Goal: Information Seeking & Learning: Learn about a topic

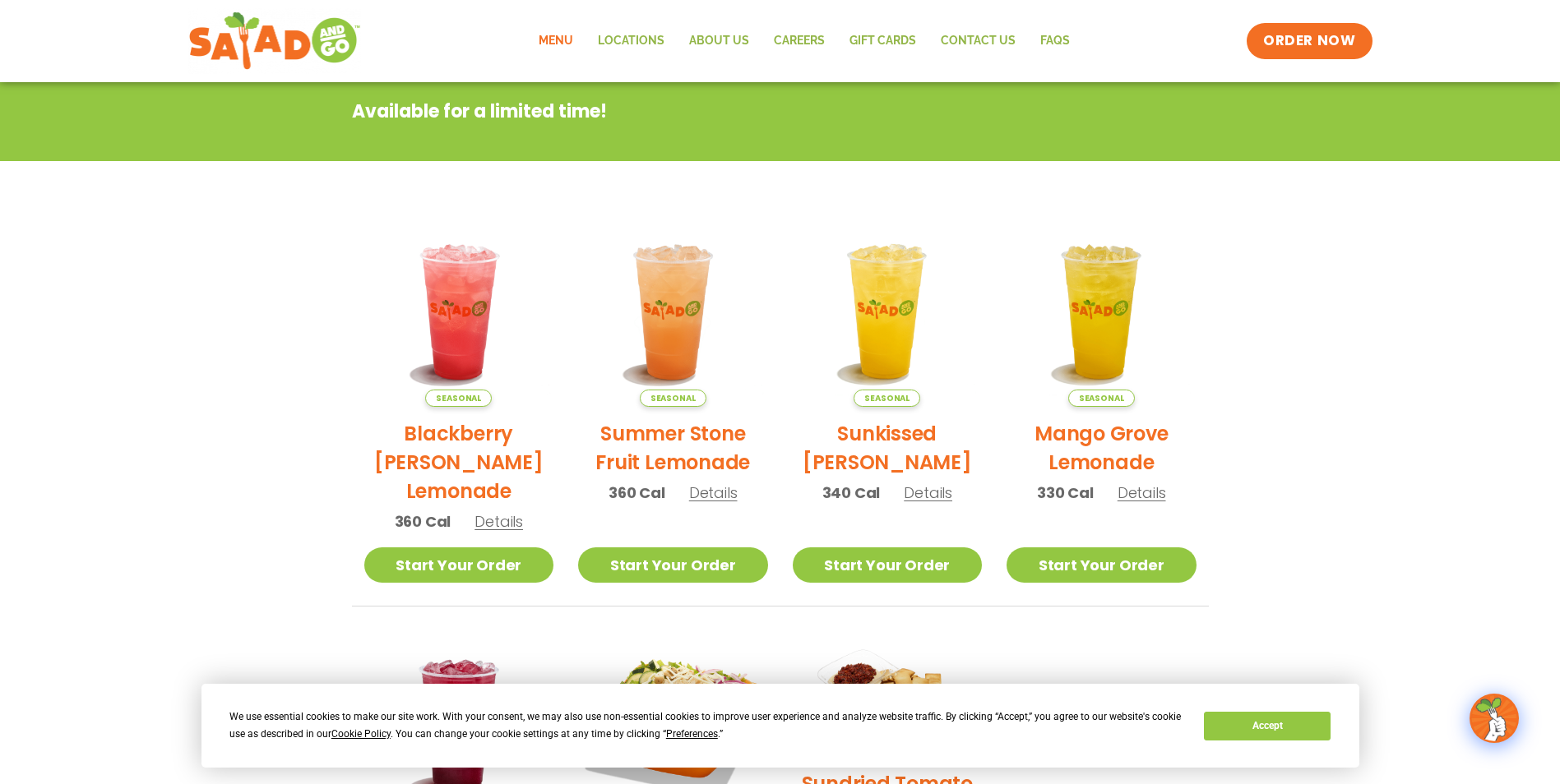
scroll to position [246, 0]
click at [564, 41] on link "Menu" at bounding box center [556, 41] width 60 height 38
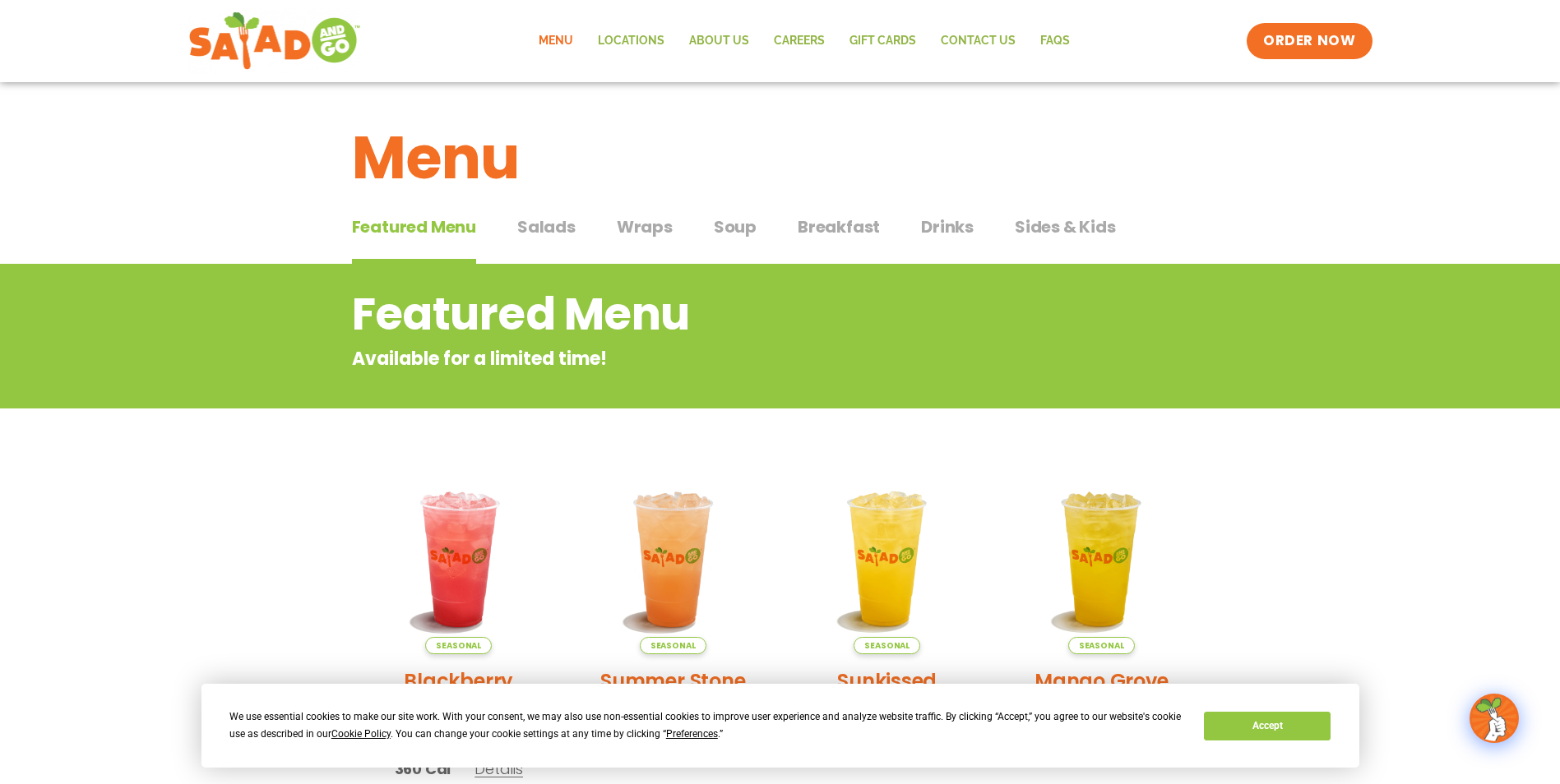
click at [537, 230] on span "Salads" at bounding box center [547, 227] width 59 height 25
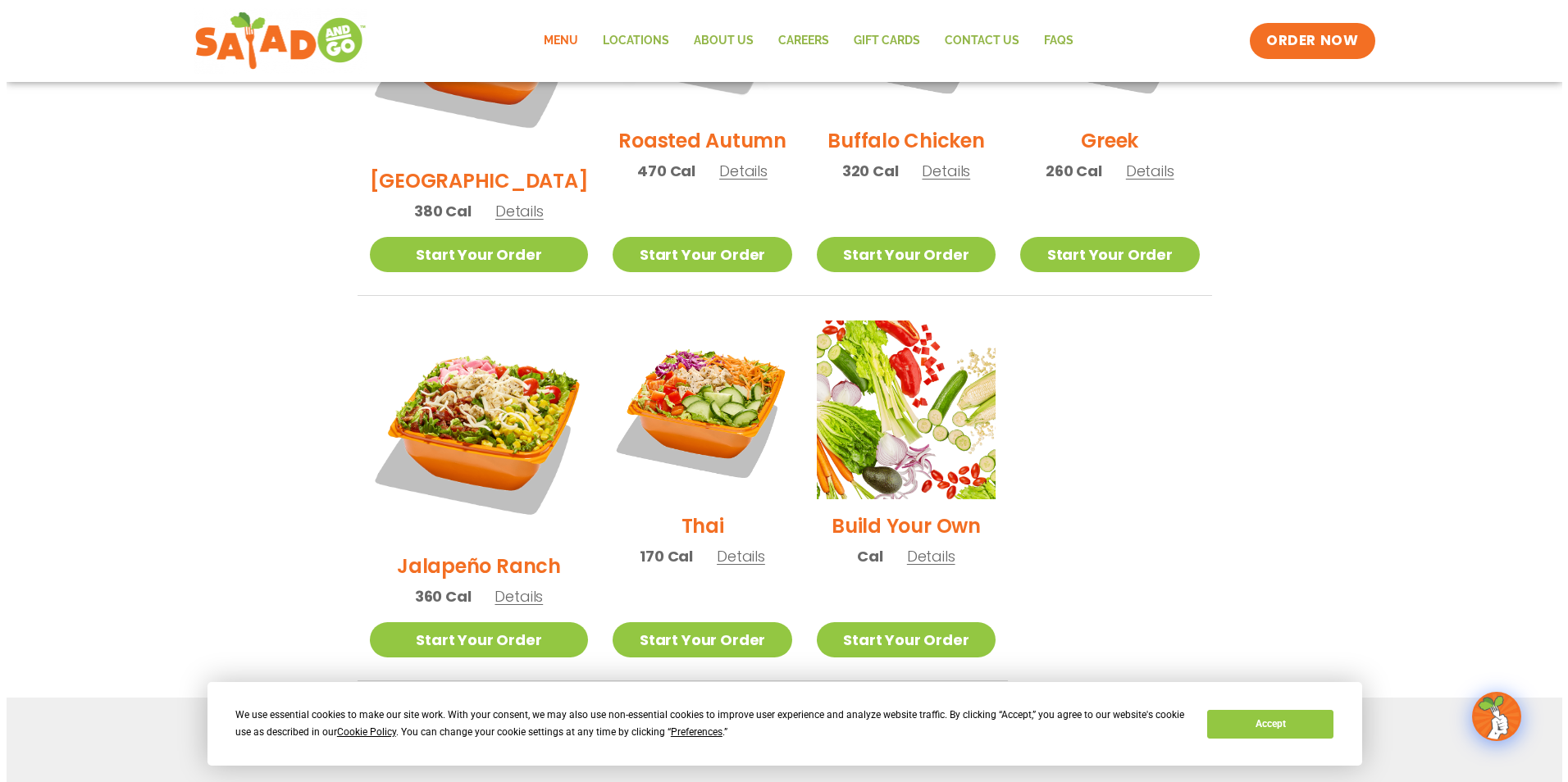
scroll to position [1066, 0]
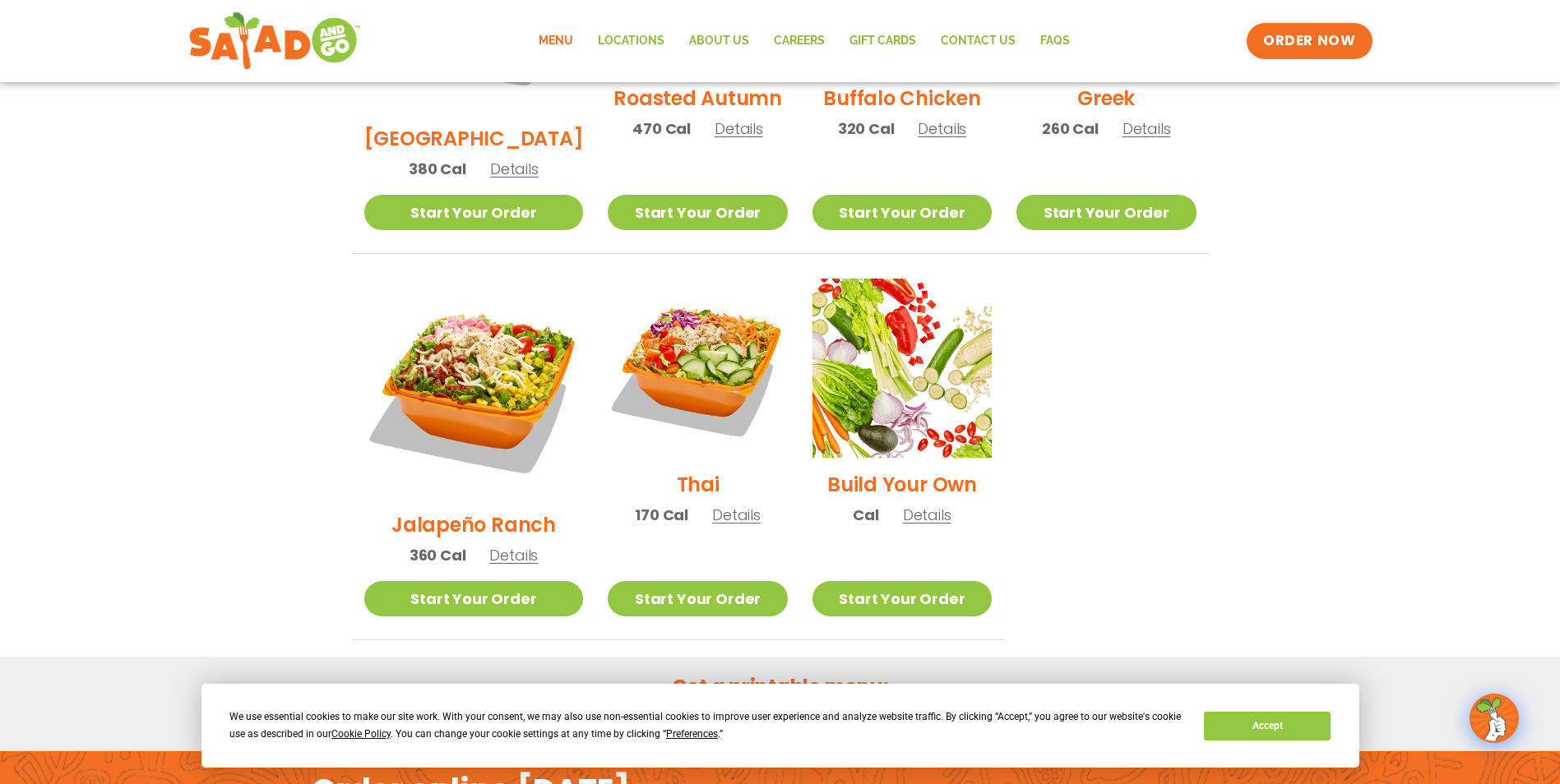
click at [489, 545] on span "Details" at bounding box center [513, 555] width 49 height 20
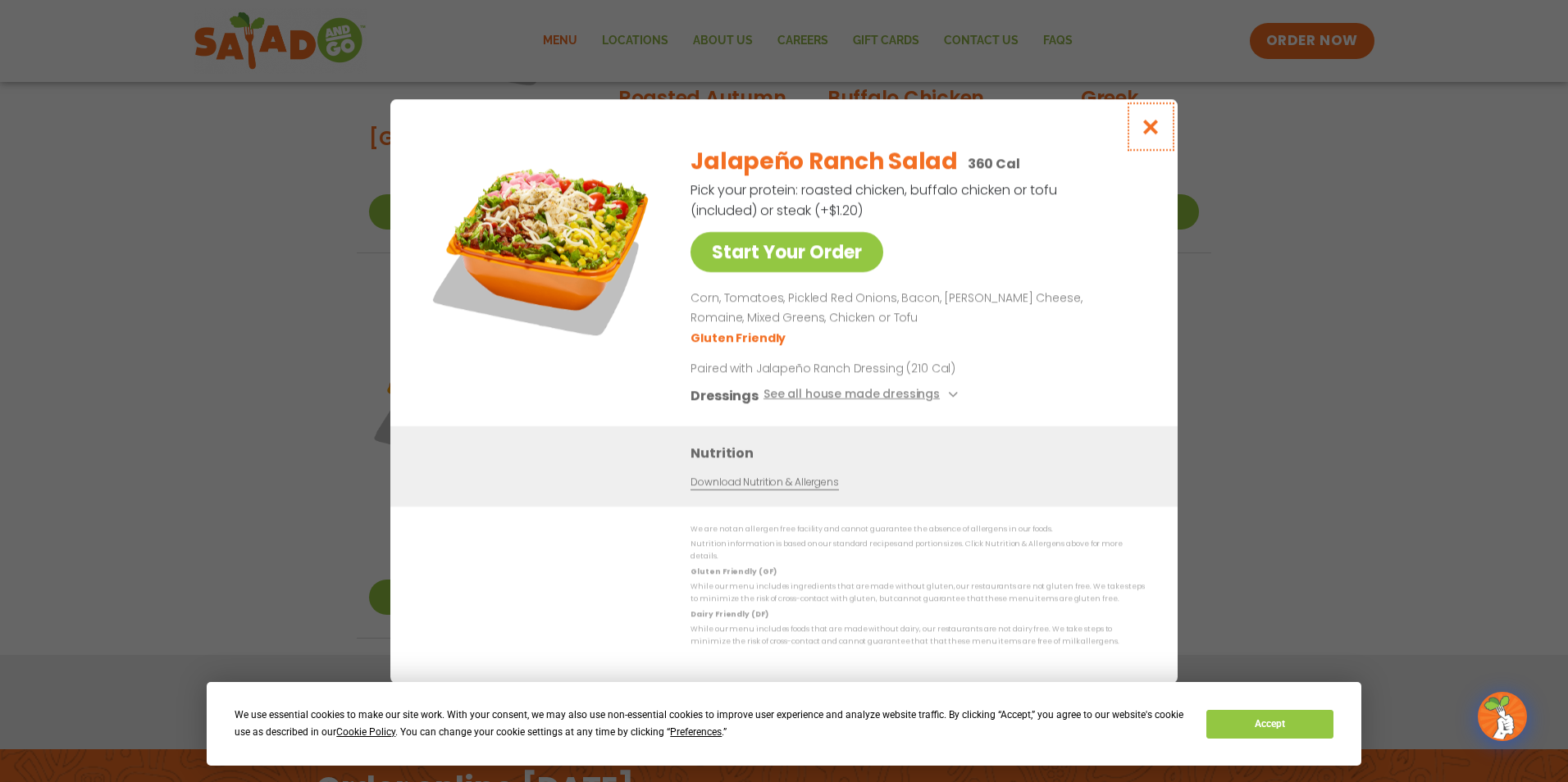
click at [1151, 132] on icon "Close modal" at bounding box center [1151, 126] width 20 height 17
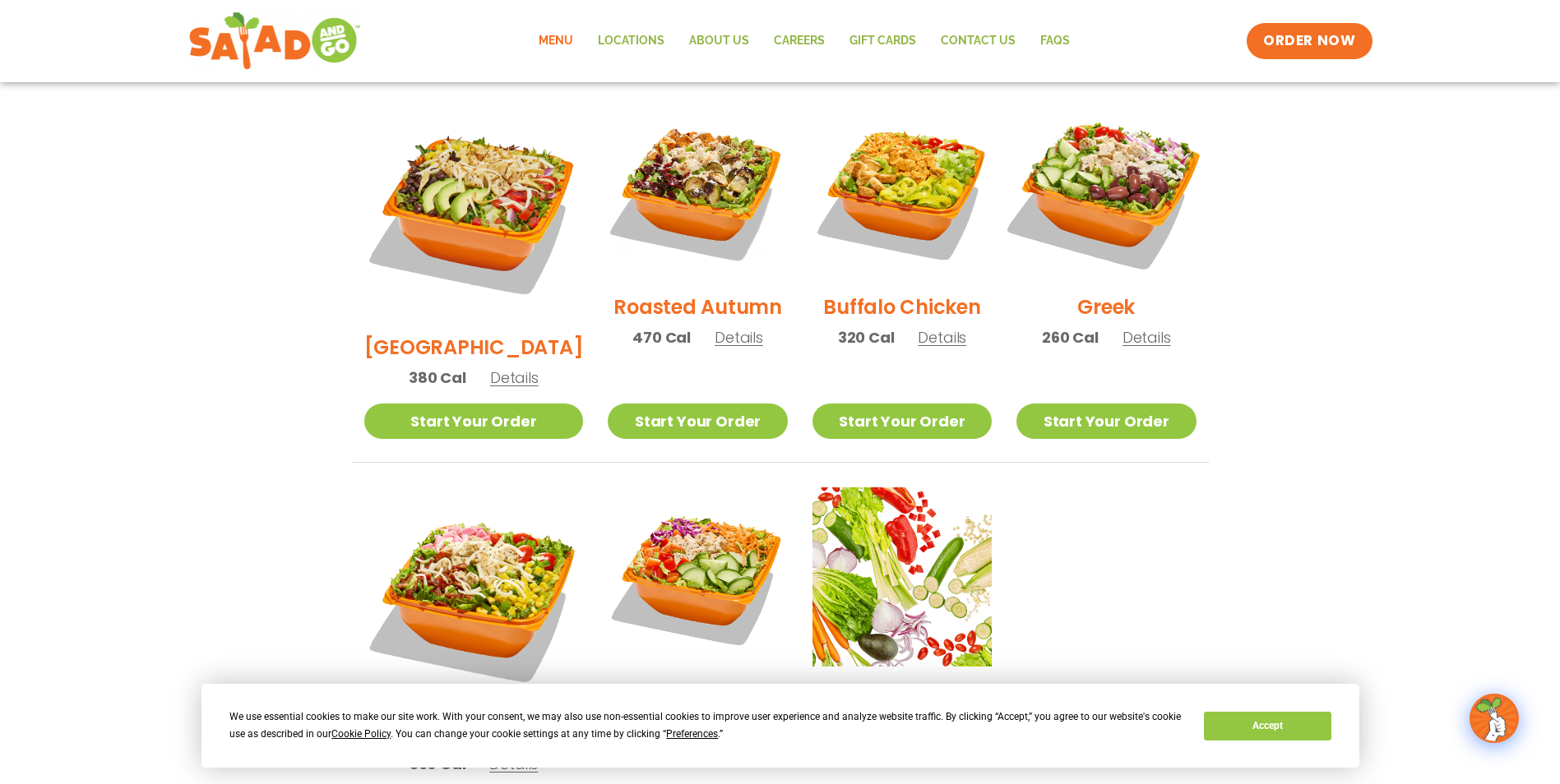
scroll to position [836, 0]
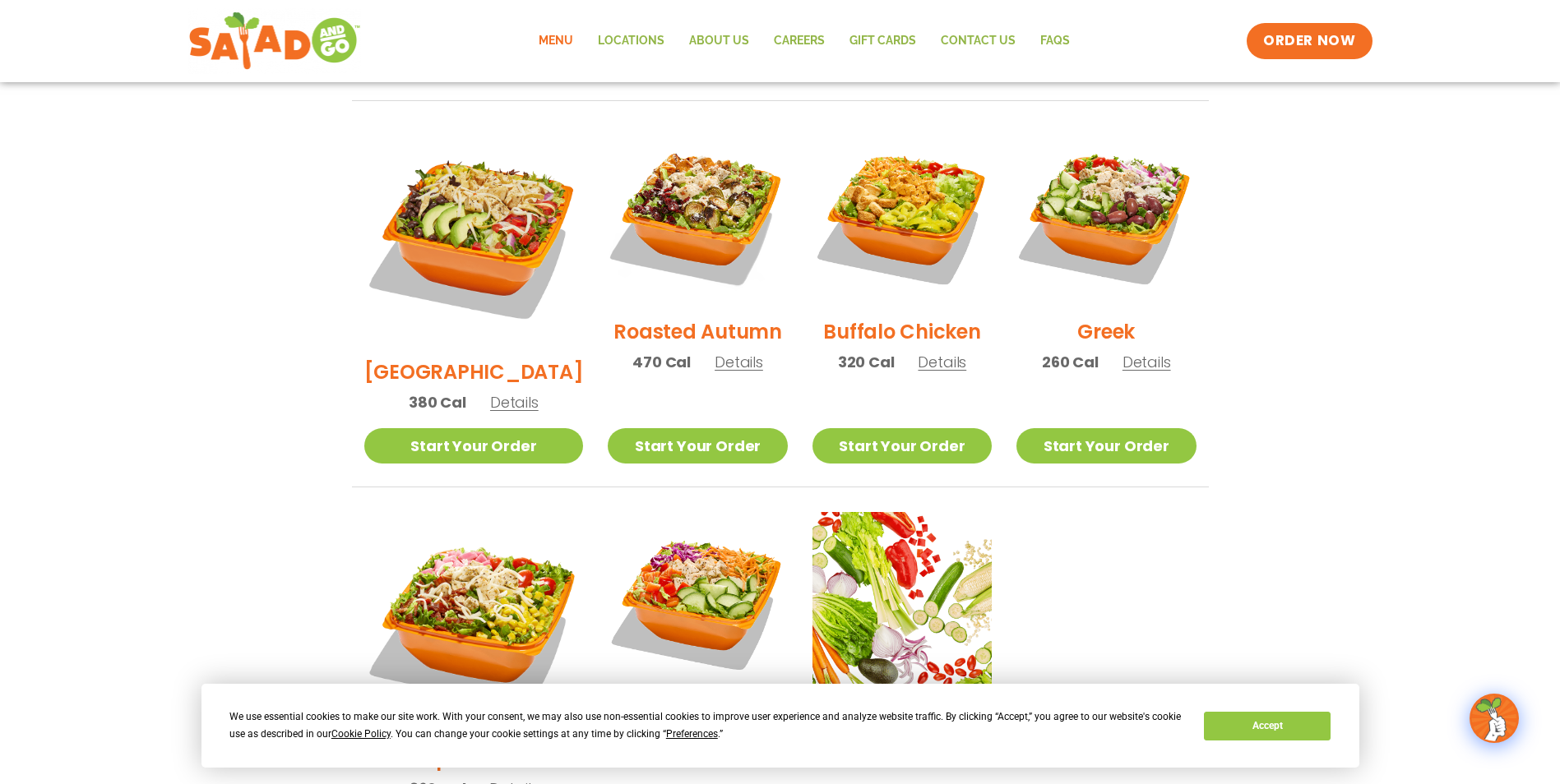
click at [927, 352] on span "Details" at bounding box center [941, 362] width 49 height 20
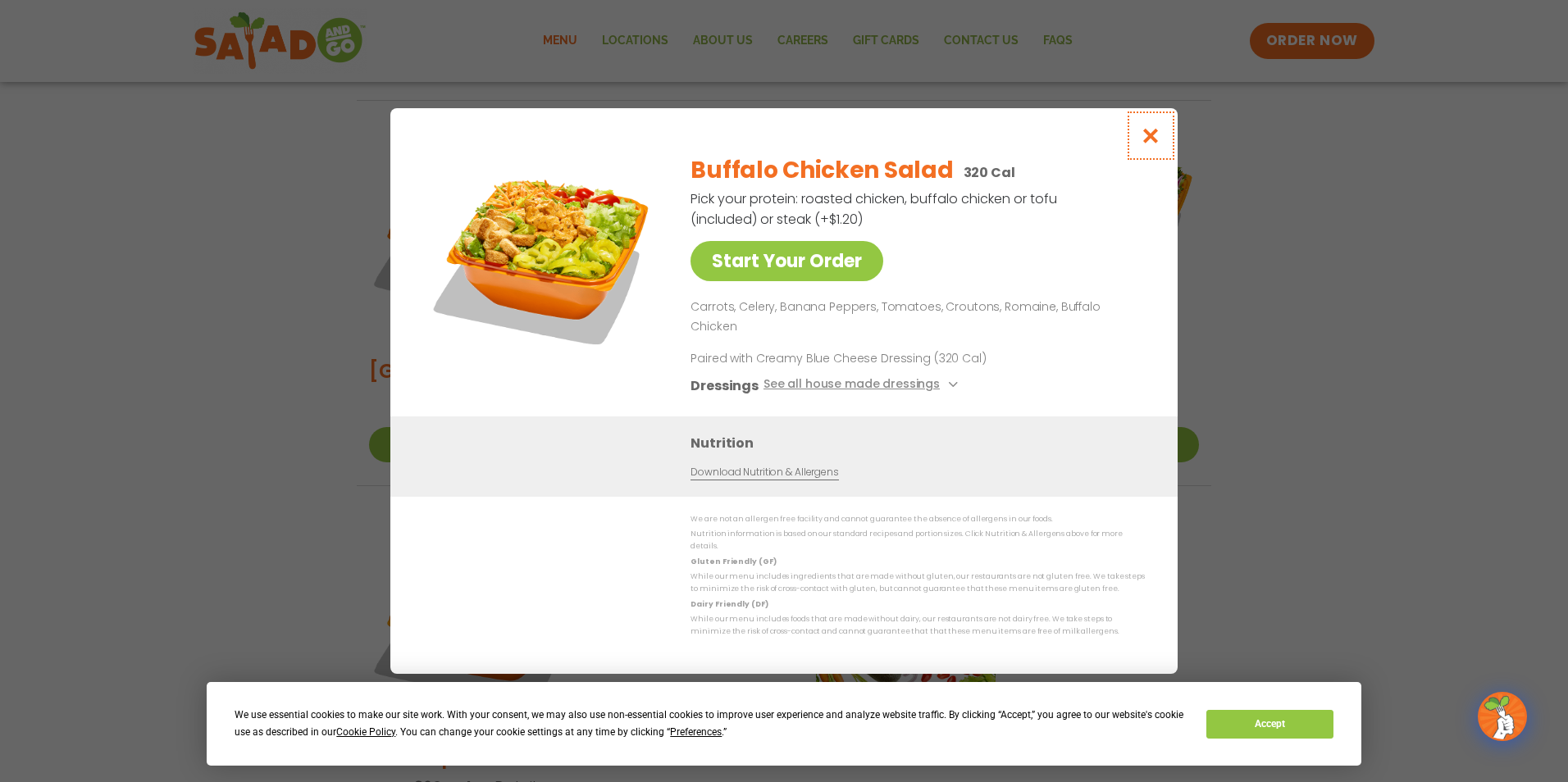
click at [1151, 145] on icon "Close modal" at bounding box center [1151, 135] width 20 height 17
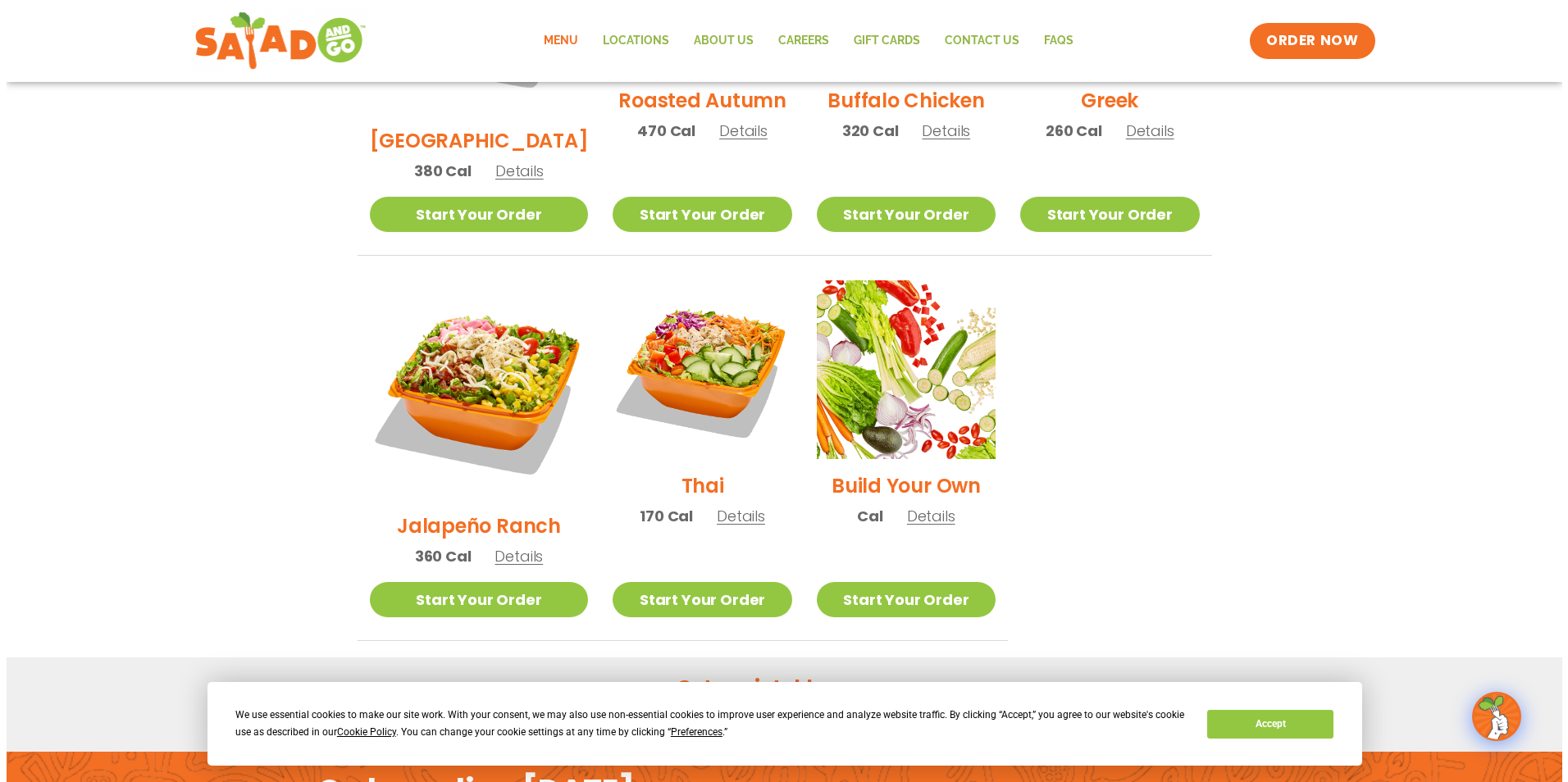
scroll to position [1079, 0]
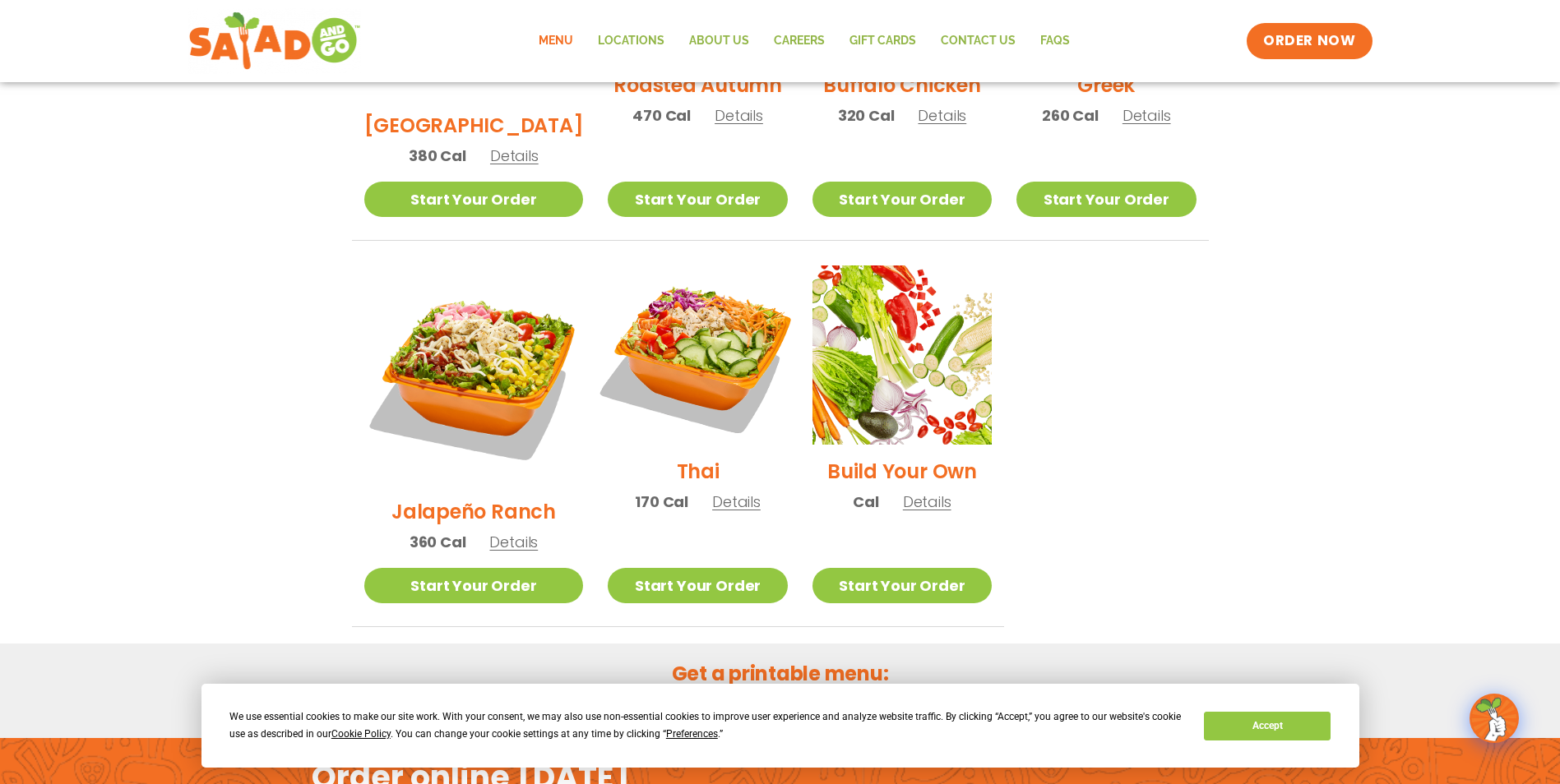
click at [701, 301] on img at bounding box center [697, 355] width 211 height 211
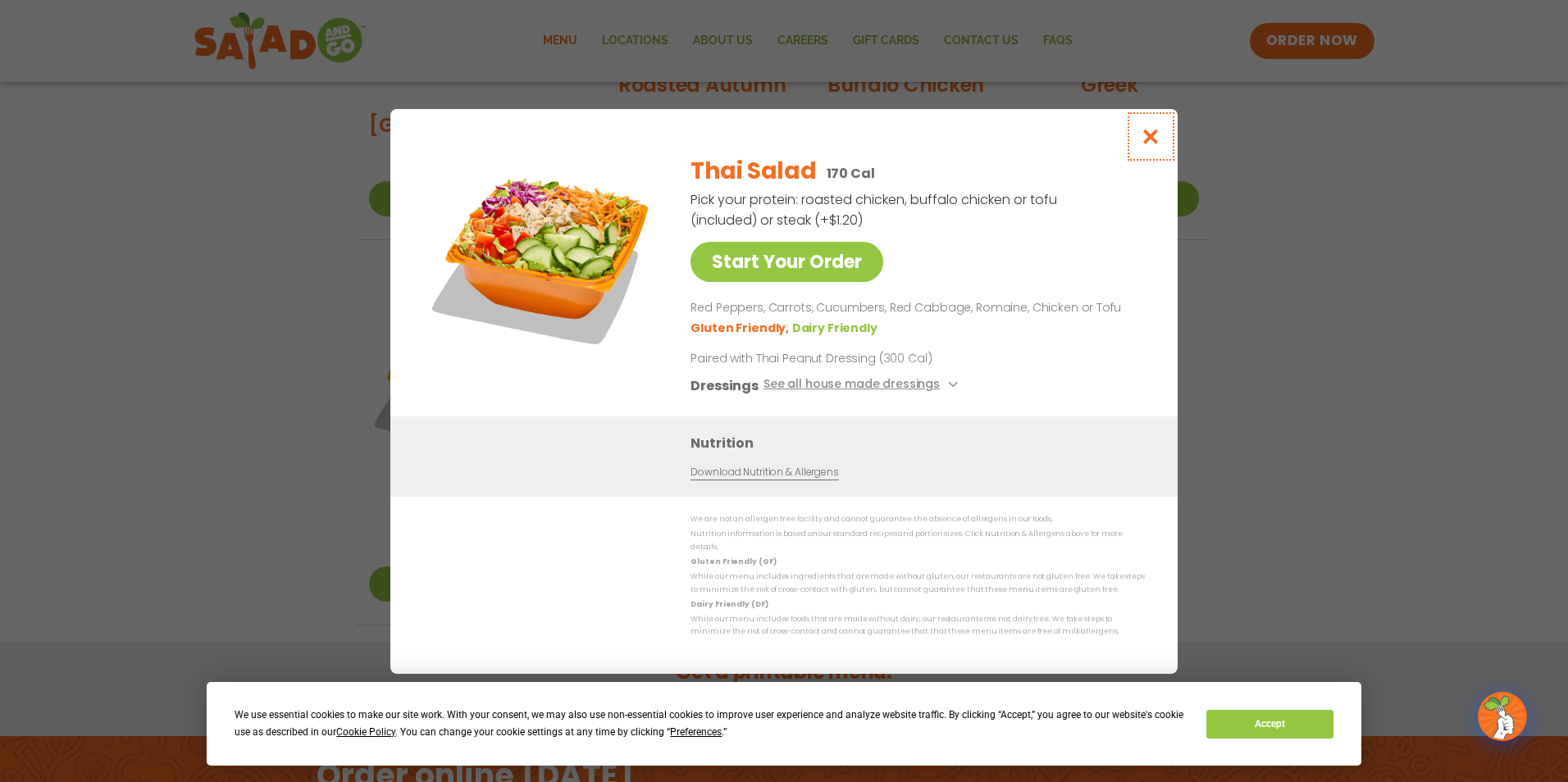
click at [1149, 139] on icon "Close modal" at bounding box center [1151, 136] width 20 height 17
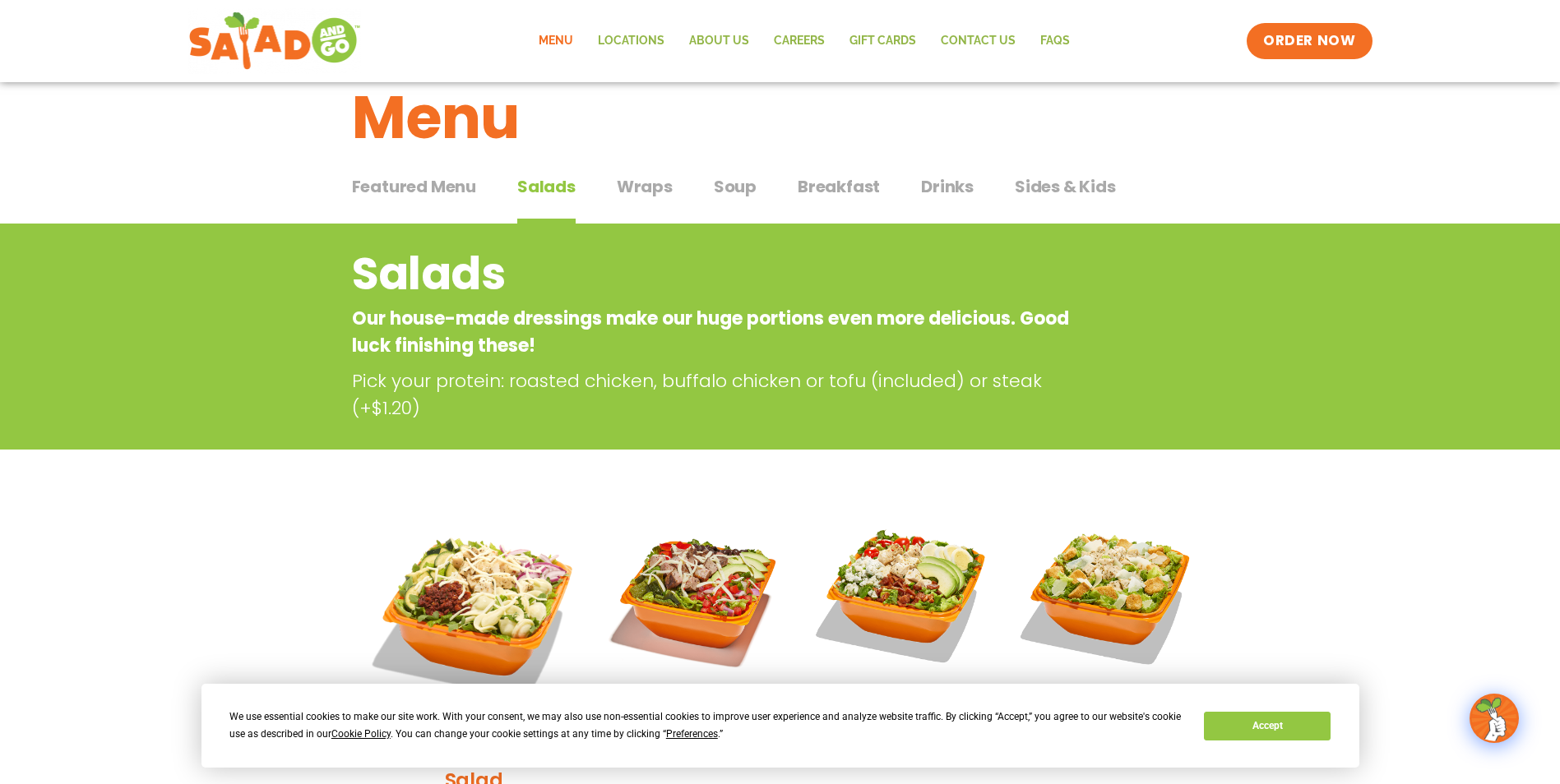
scroll to position [0, 0]
